Goal: Information Seeking & Learning: Check status

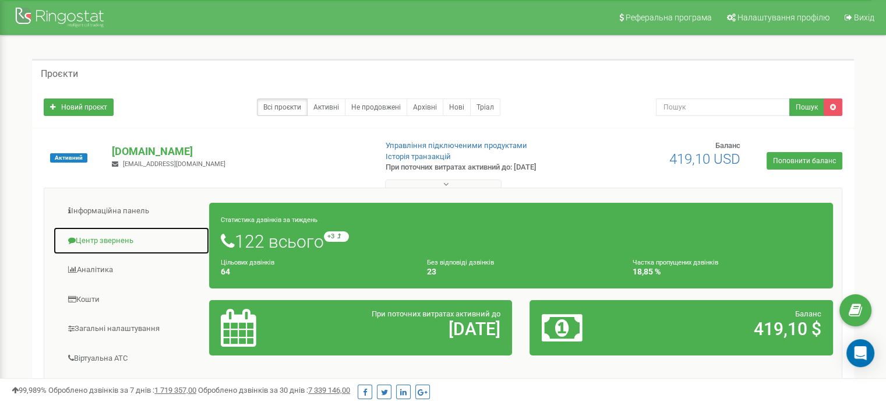
click at [111, 237] on link "Центр звернень" at bounding box center [131, 241] width 157 height 29
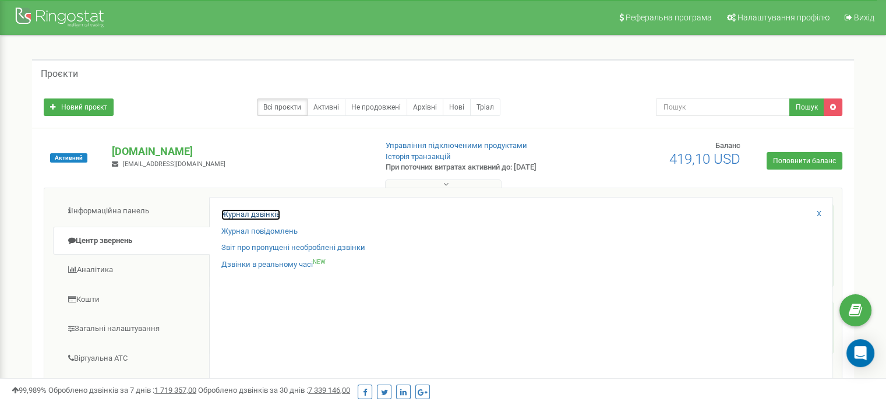
click at [243, 216] on link "Журнал дзвінків" at bounding box center [250, 214] width 59 height 11
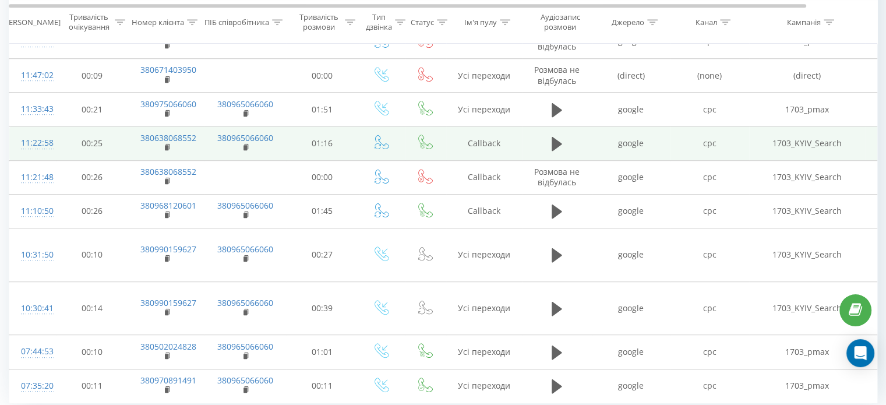
scroll to position [623, 0]
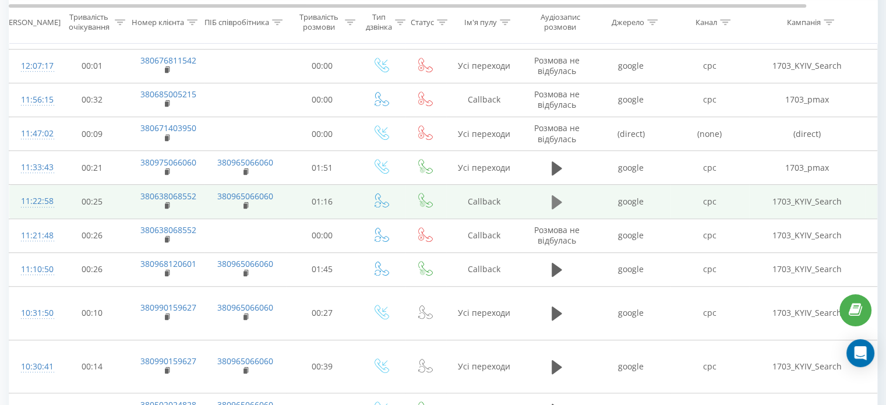
click at [552, 200] on icon at bounding box center [557, 202] width 10 height 14
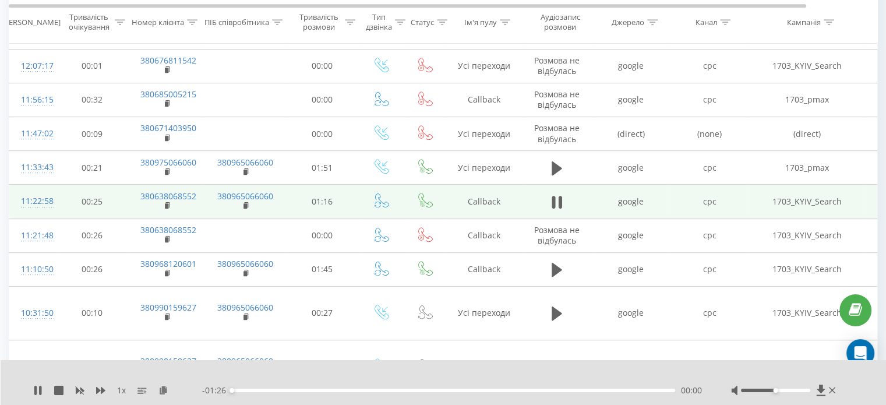
click at [319, 389] on div "00:00" at bounding box center [453, 390] width 443 height 3
click at [445, 389] on div "00:21" at bounding box center [453, 390] width 443 height 3
click at [573, 389] on div "00:42" at bounding box center [453, 390] width 443 height 3
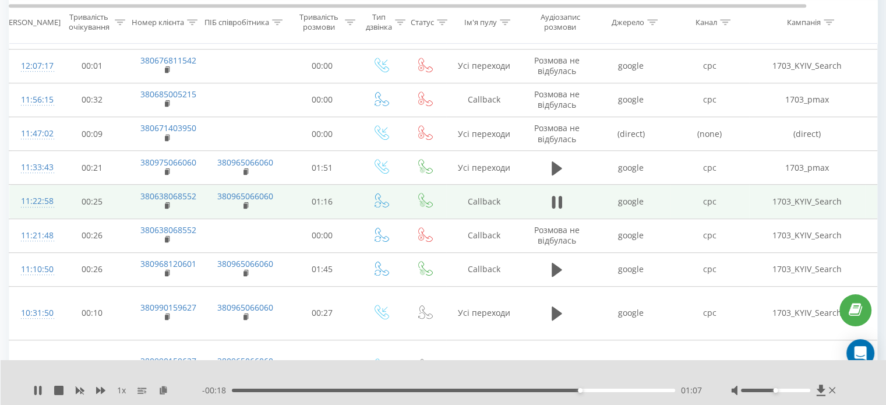
click at [618, 393] on div "- 00:18 01:07 01:07" at bounding box center [452, 391] width 500 height 12
click at [620, 390] on div "01:08" at bounding box center [453, 390] width 443 height 3
click at [570, 392] on div "- 00:04 01:22 01:22" at bounding box center [452, 391] width 500 height 12
click at [565, 391] on div "01:04" at bounding box center [453, 390] width 443 height 3
click at [515, 391] on div "01:05" at bounding box center [453, 390] width 443 height 3
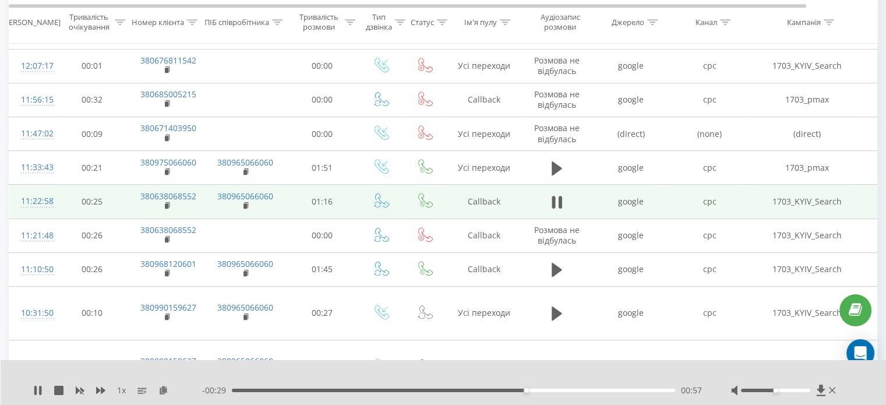
click at [492, 389] on div "00:57" at bounding box center [453, 390] width 443 height 3
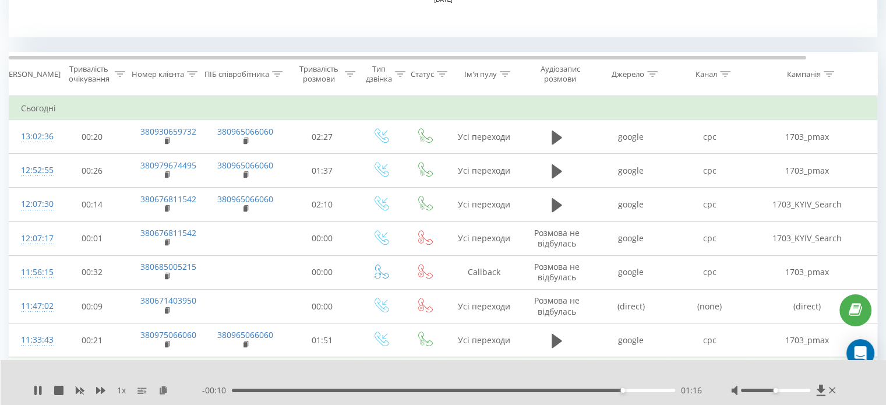
scroll to position [449, 0]
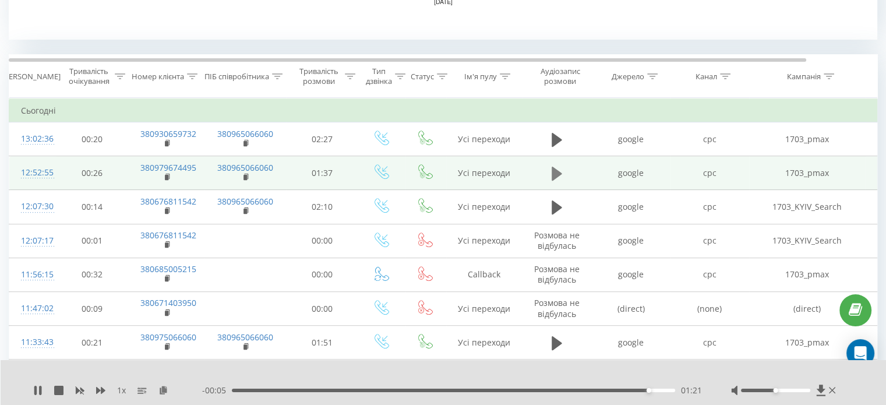
click at [555, 170] on icon at bounding box center [557, 174] width 10 height 14
click at [415, 391] on div "00:40" at bounding box center [453, 390] width 443 height 3
click at [478, 390] on div "00:42" at bounding box center [453, 390] width 443 height 3
click at [536, 389] on div "00:58" at bounding box center [453, 390] width 443 height 3
click at [601, 389] on div "01:17" at bounding box center [453, 390] width 443 height 3
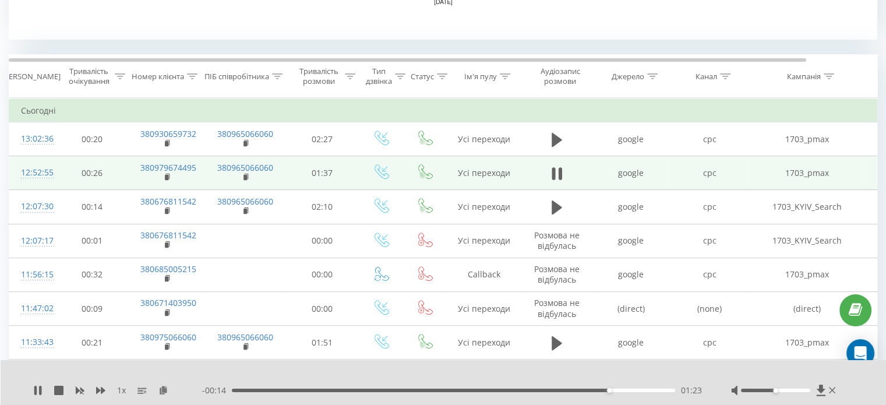
click at [600, 390] on div "01:23" at bounding box center [453, 390] width 443 height 3
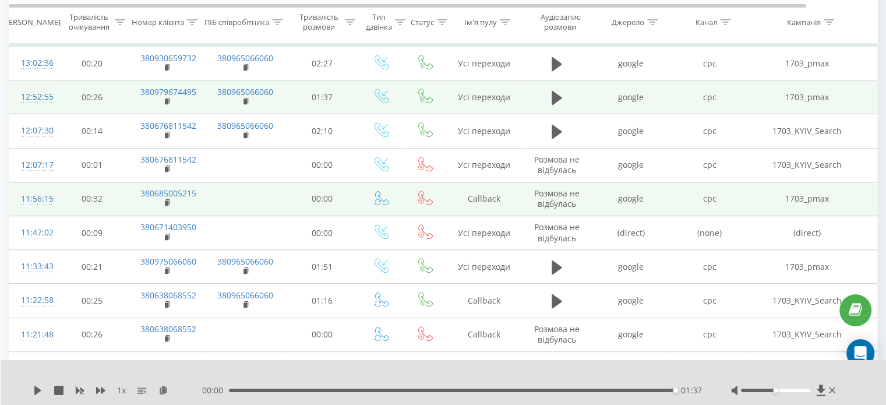
scroll to position [466, 0]
